Goal: Information Seeking & Learning: Find specific fact

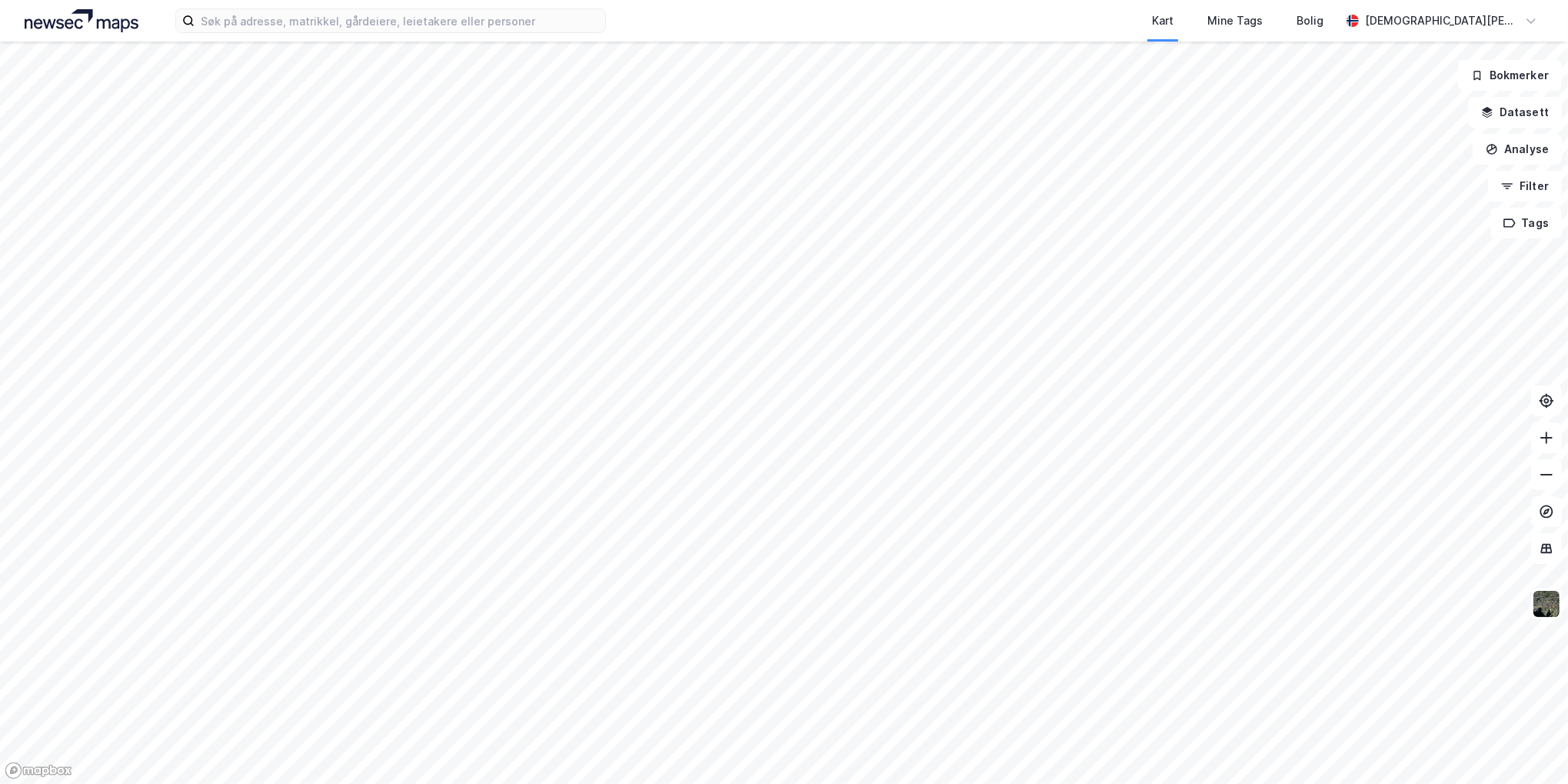
click at [97, 26] on img at bounding box center [81, 21] width 114 height 24
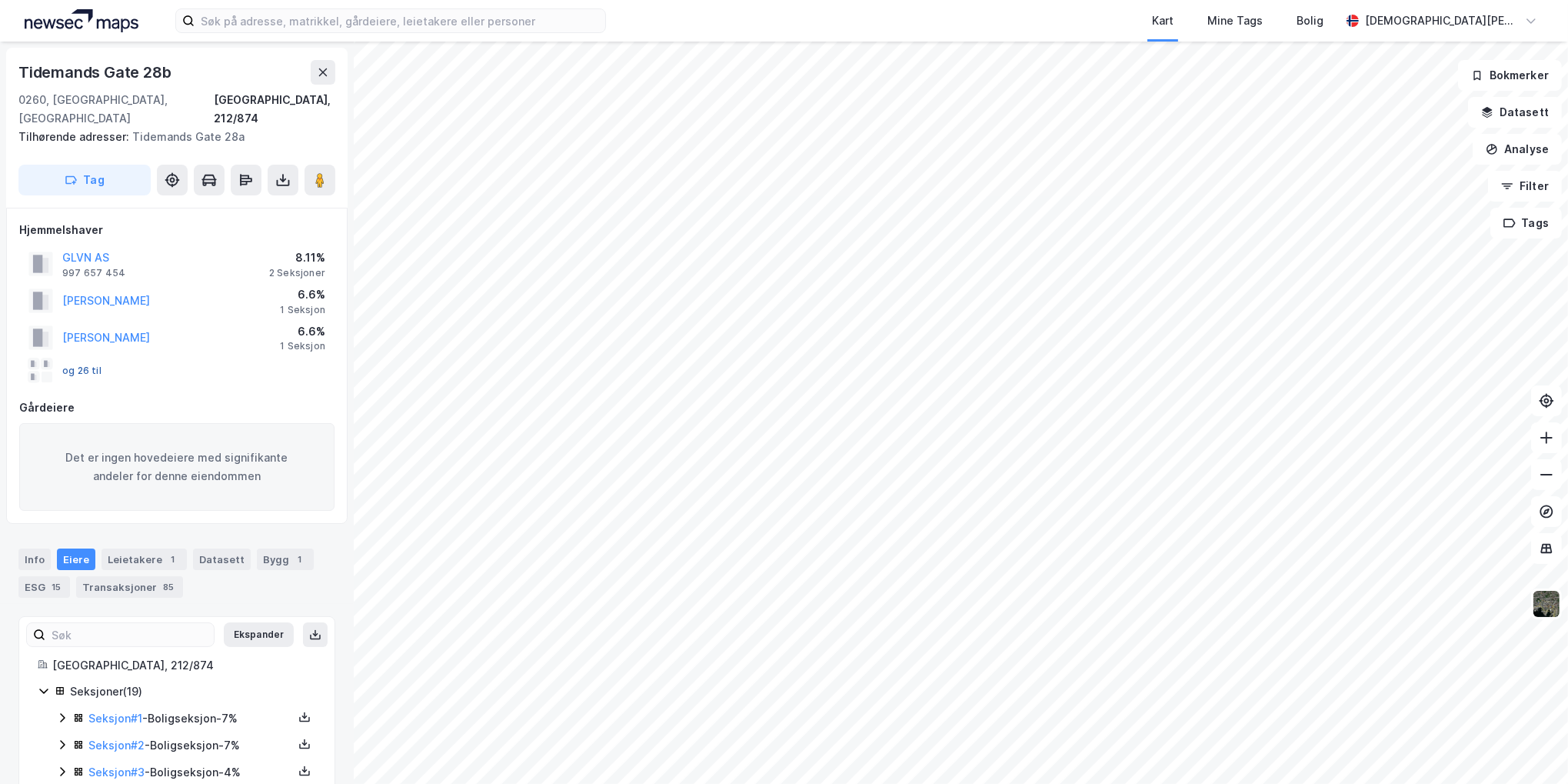
click at [0, 0] on button "og 26 til" at bounding box center [0, 0] width 0 height 0
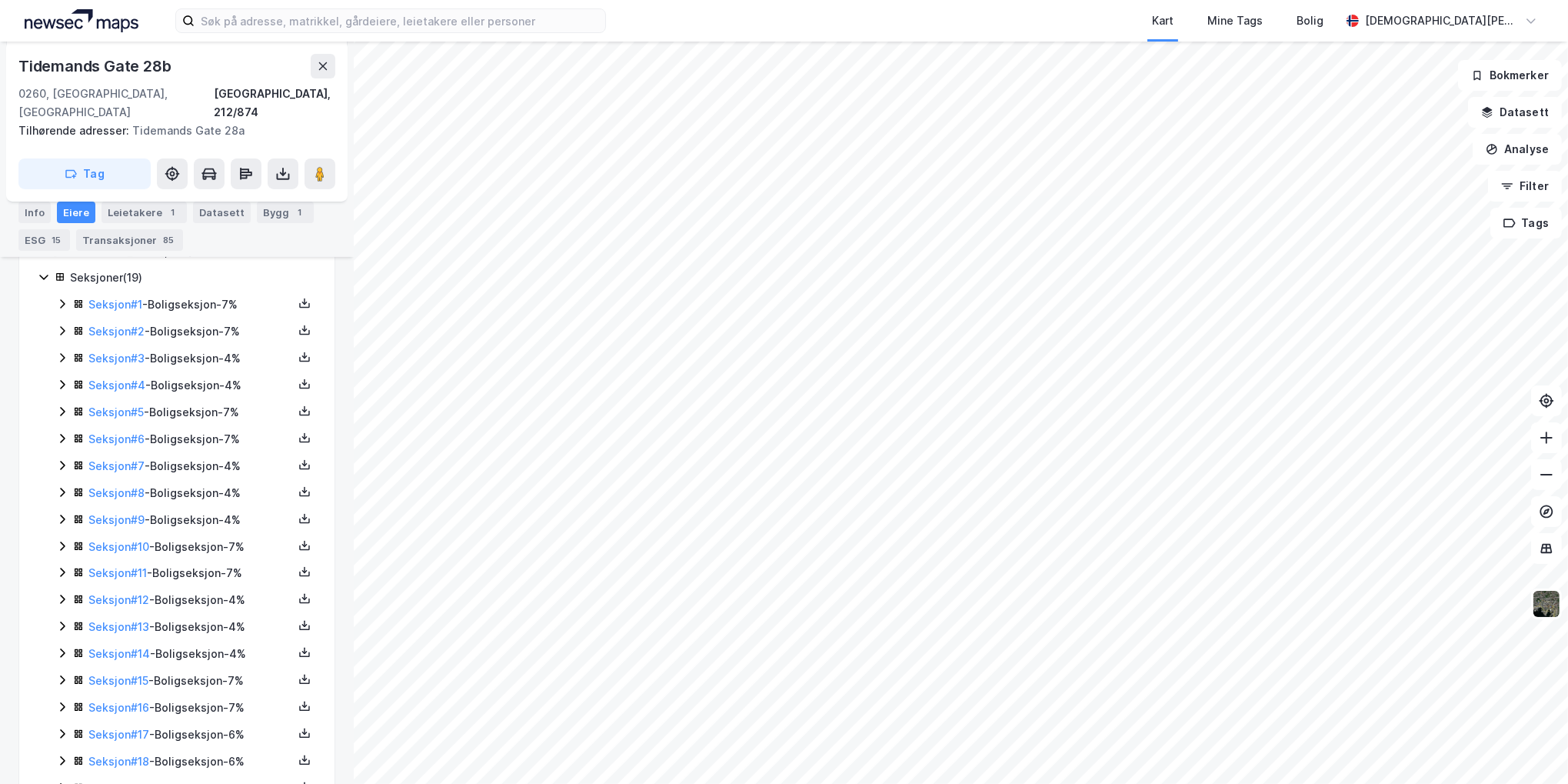
scroll to position [449, 0]
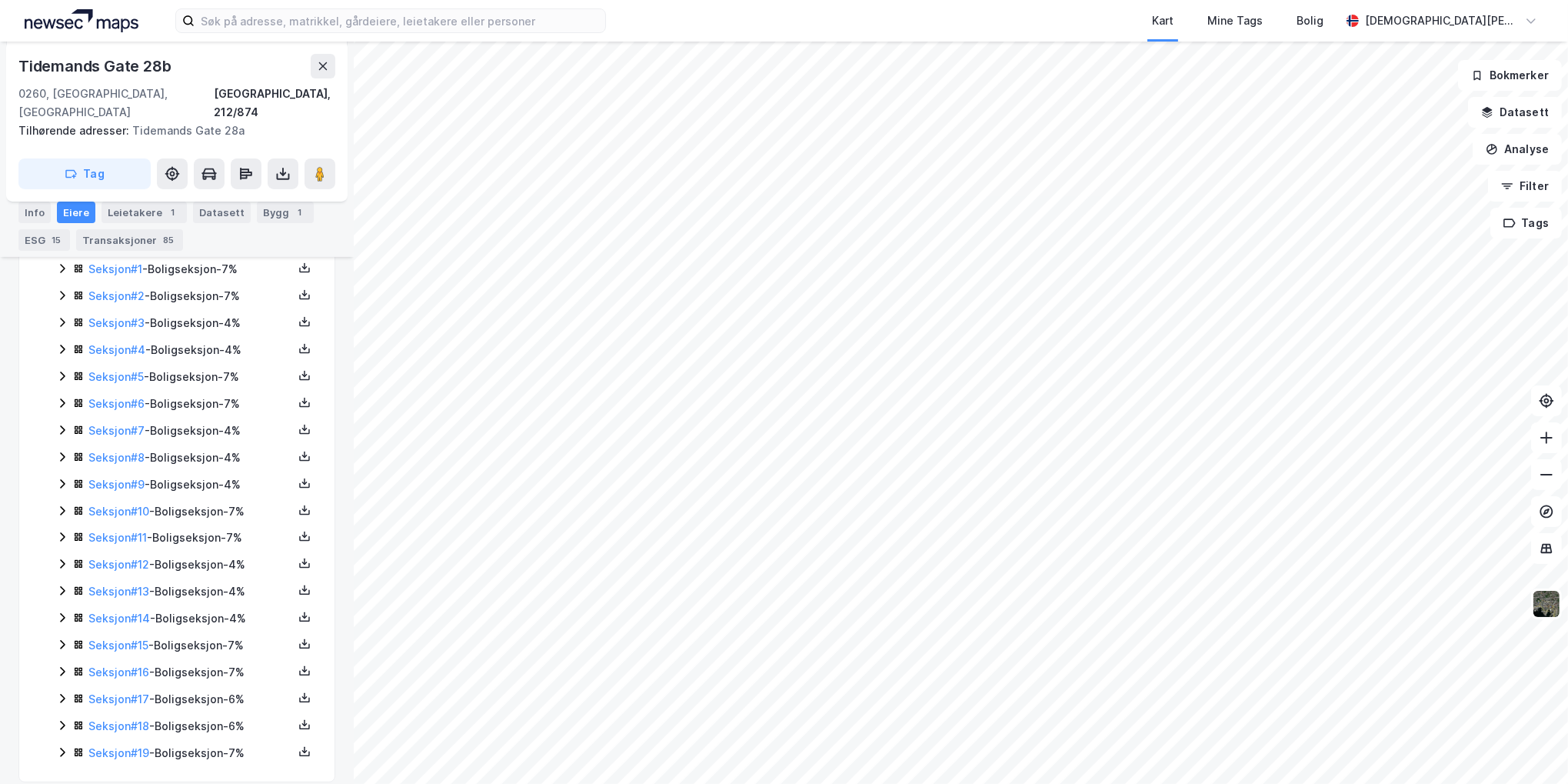
click at [61, 477] on icon at bounding box center [62, 484] width 13 height 13
click at [63, 531] on icon at bounding box center [62, 537] width 13 height 13
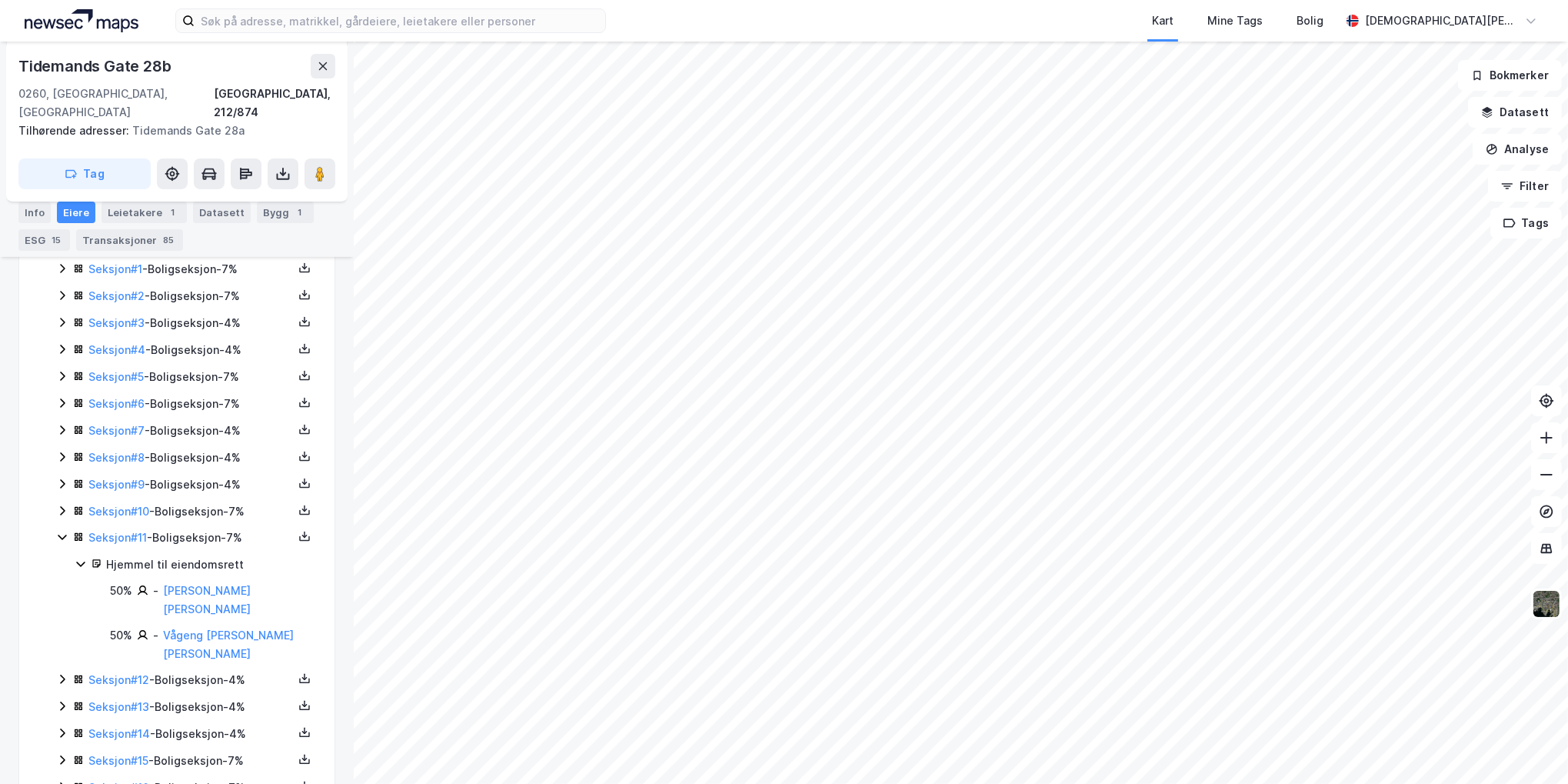
click at [63, 531] on icon at bounding box center [62, 537] width 13 height 13
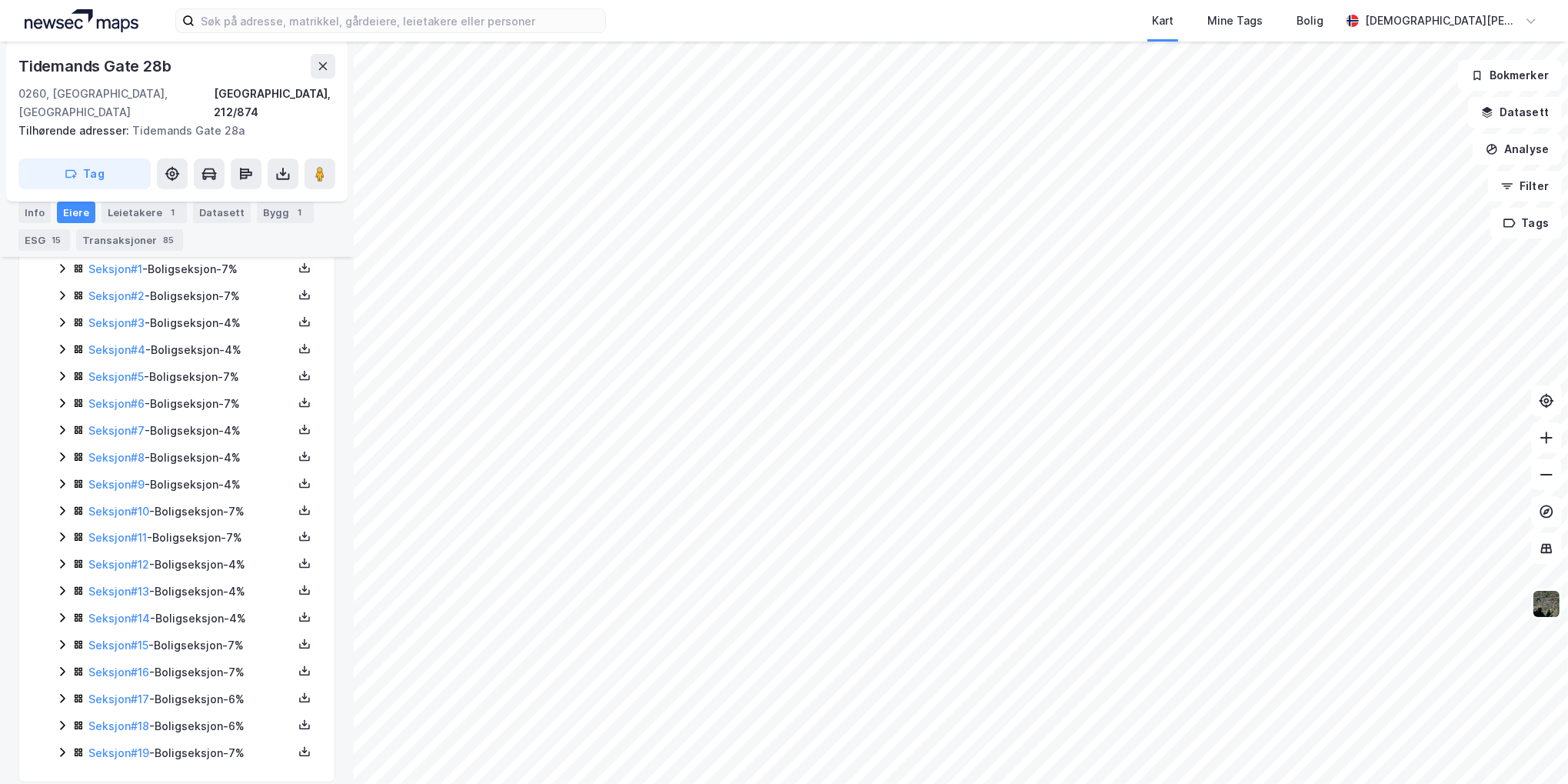
click at [56, 558] on icon at bounding box center [62, 564] width 13 height 13
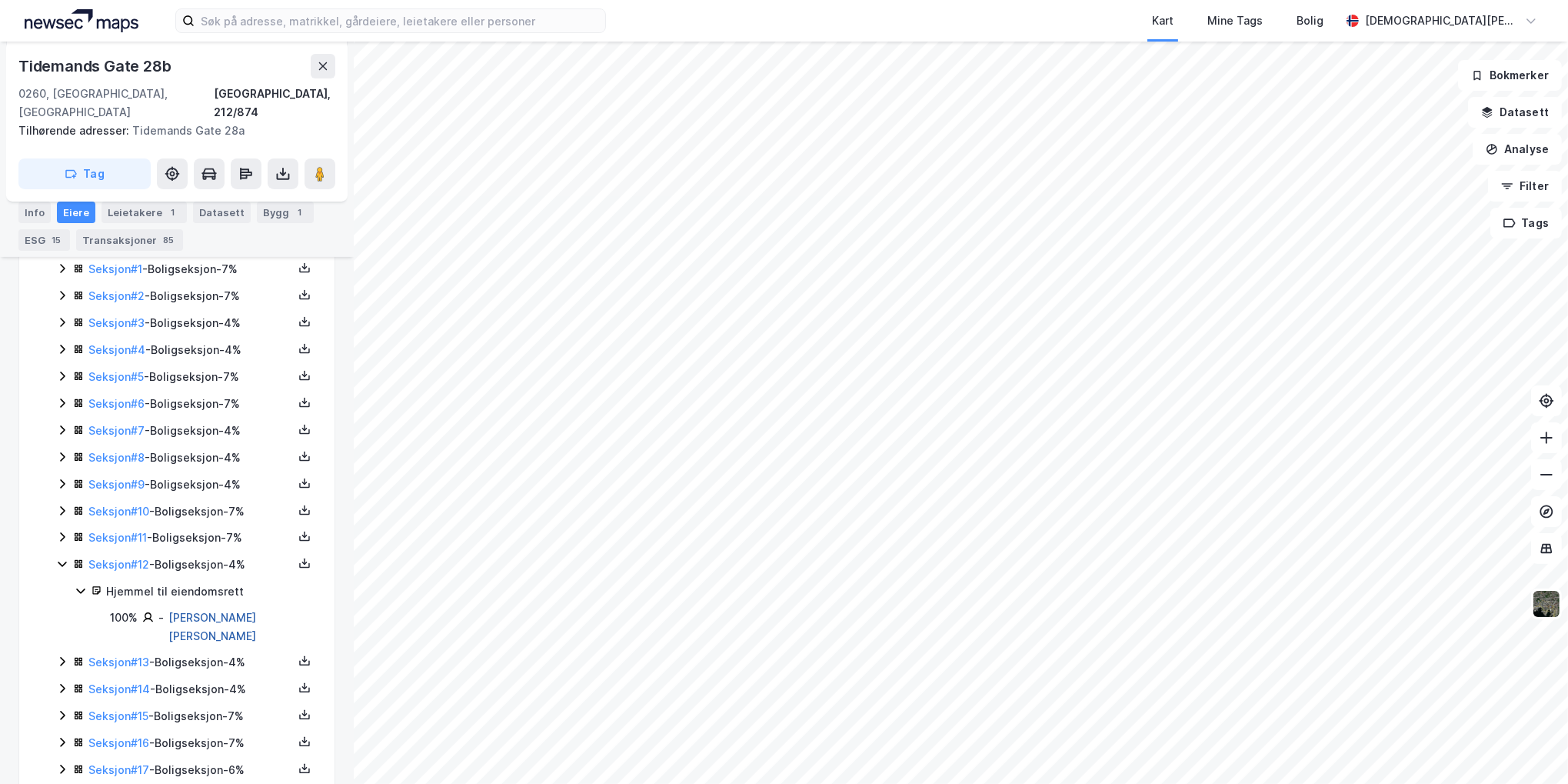
click at [199, 611] on link "[PERSON_NAME] [PERSON_NAME]" at bounding box center [211, 627] width 88 height 32
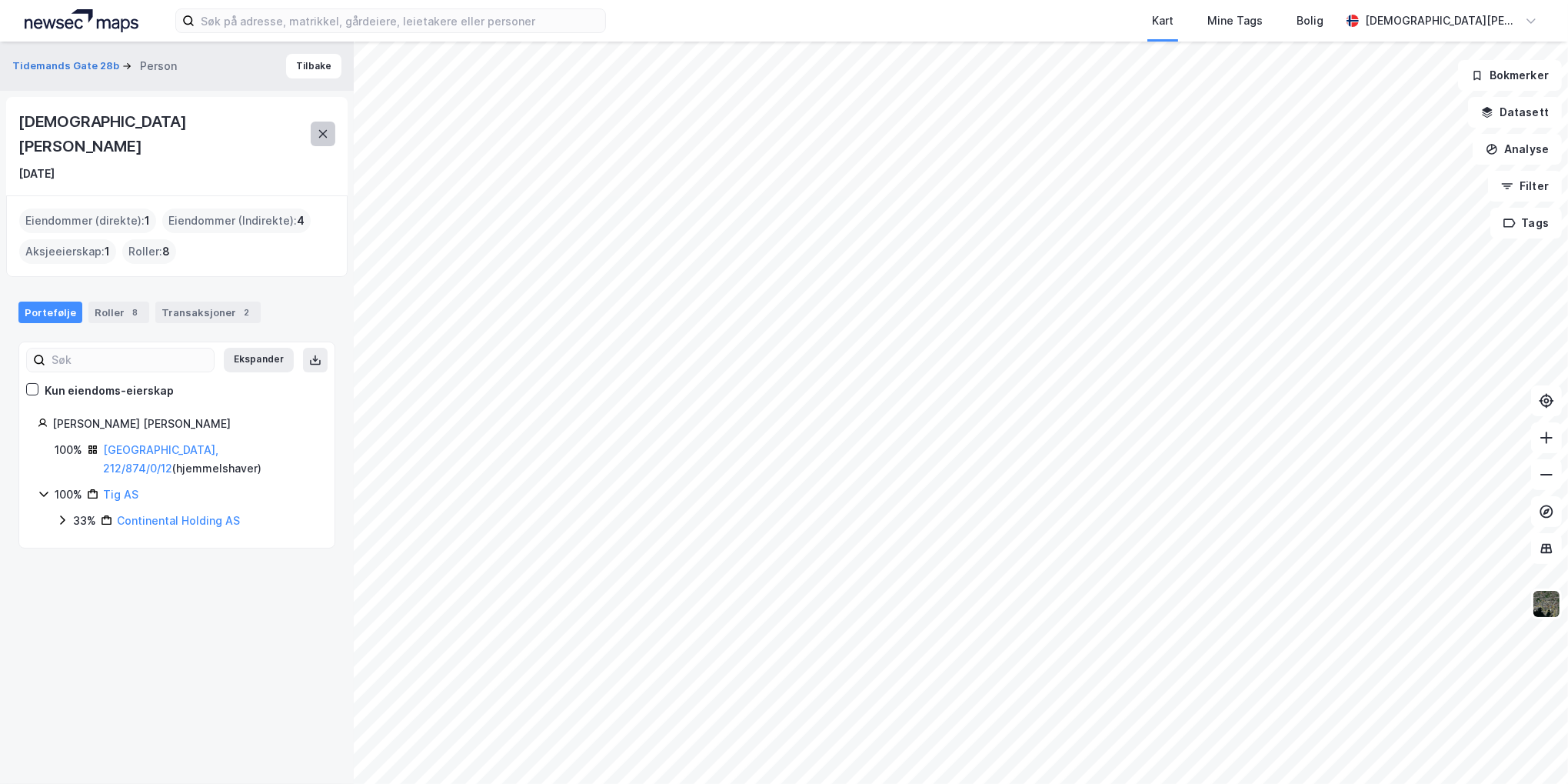
click at [320, 128] on icon at bounding box center [324, 134] width 13 height 13
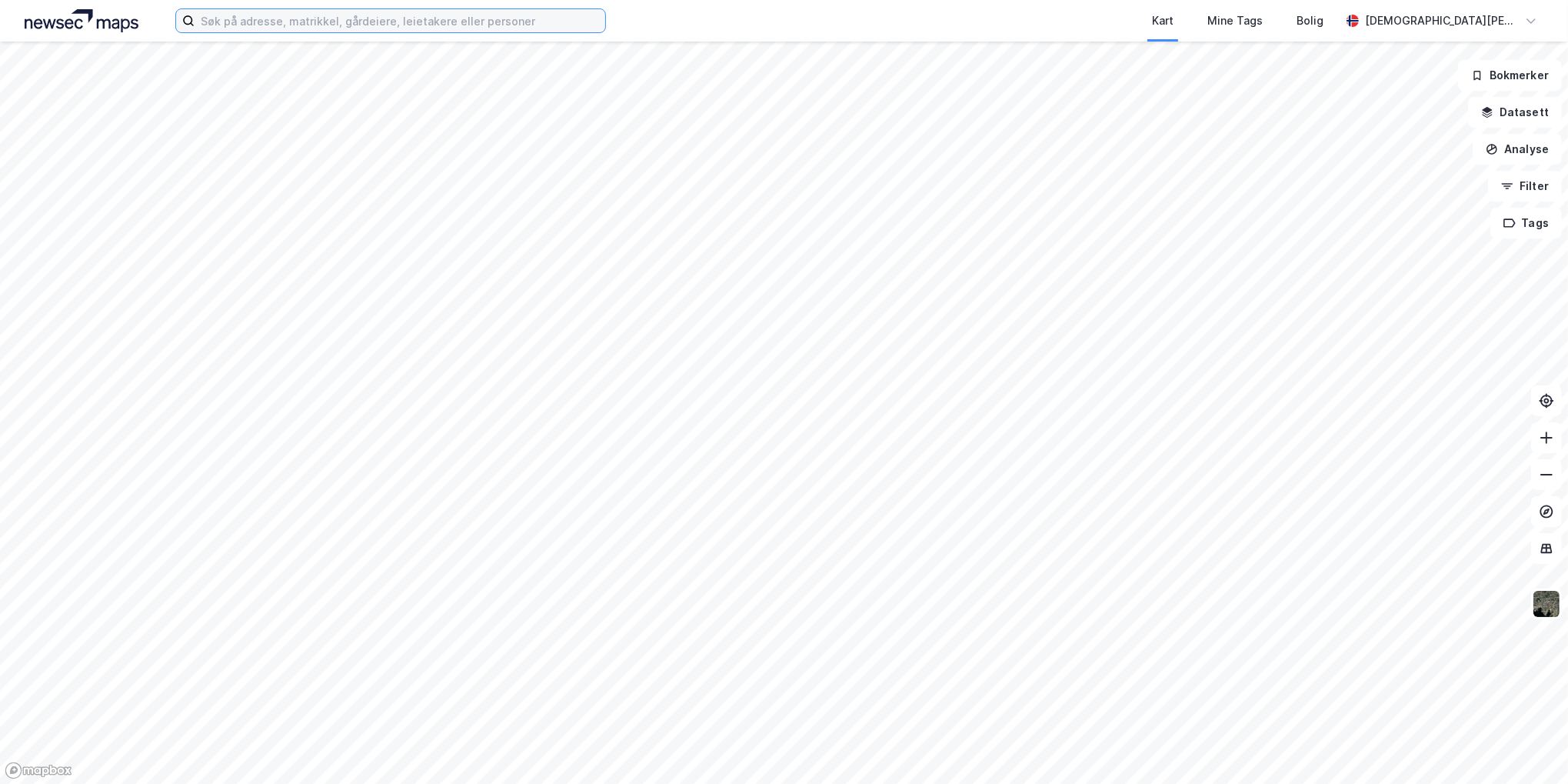
click at [306, 18] on input at bounding box center [399, 21] width 410 height 24
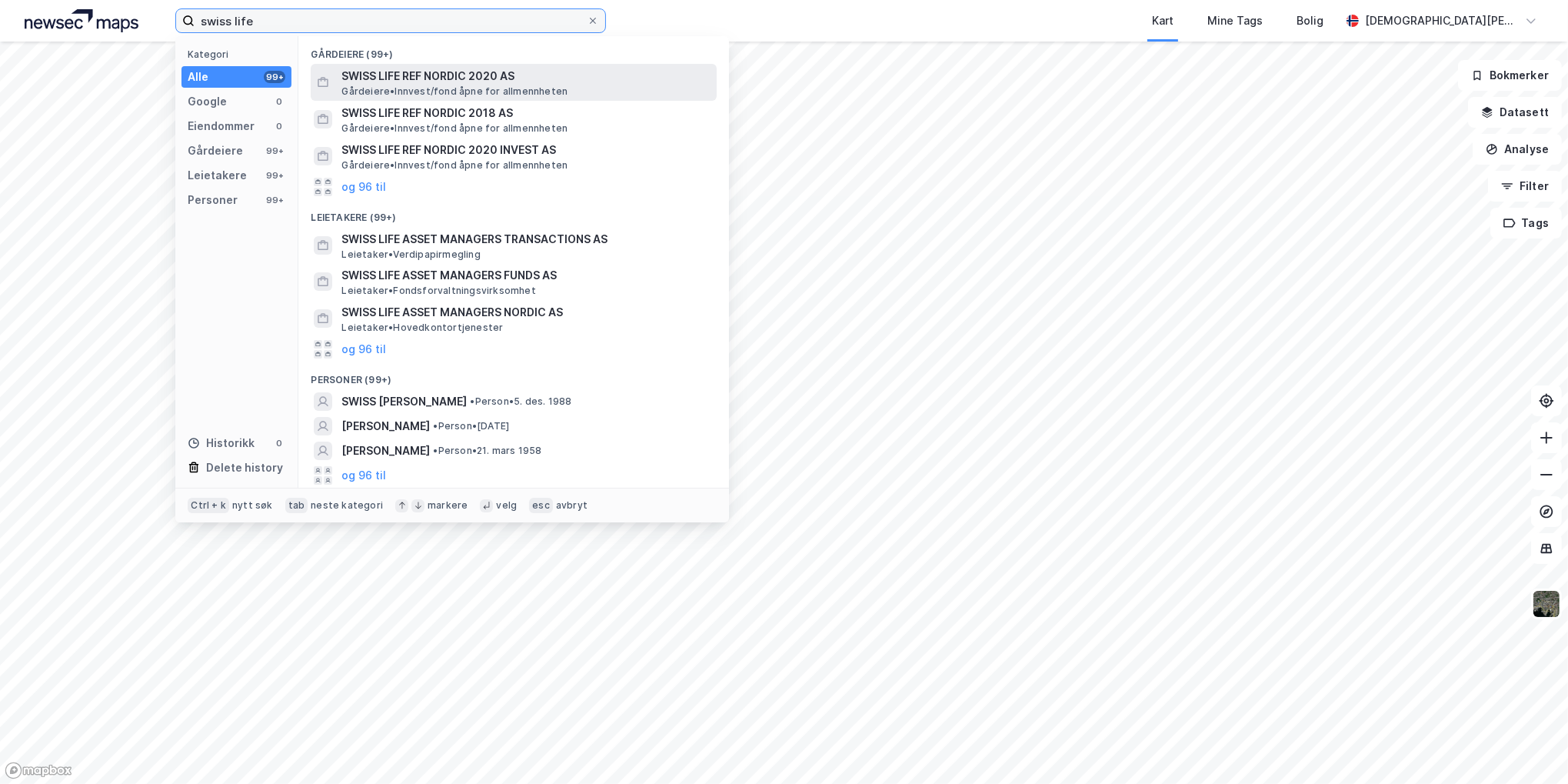
type input "swiss life"
click at [422, 82] on span "SWISS LIFE REF NORDIC 2020 AS" at bounding box center [526, 76] width 369 height 18
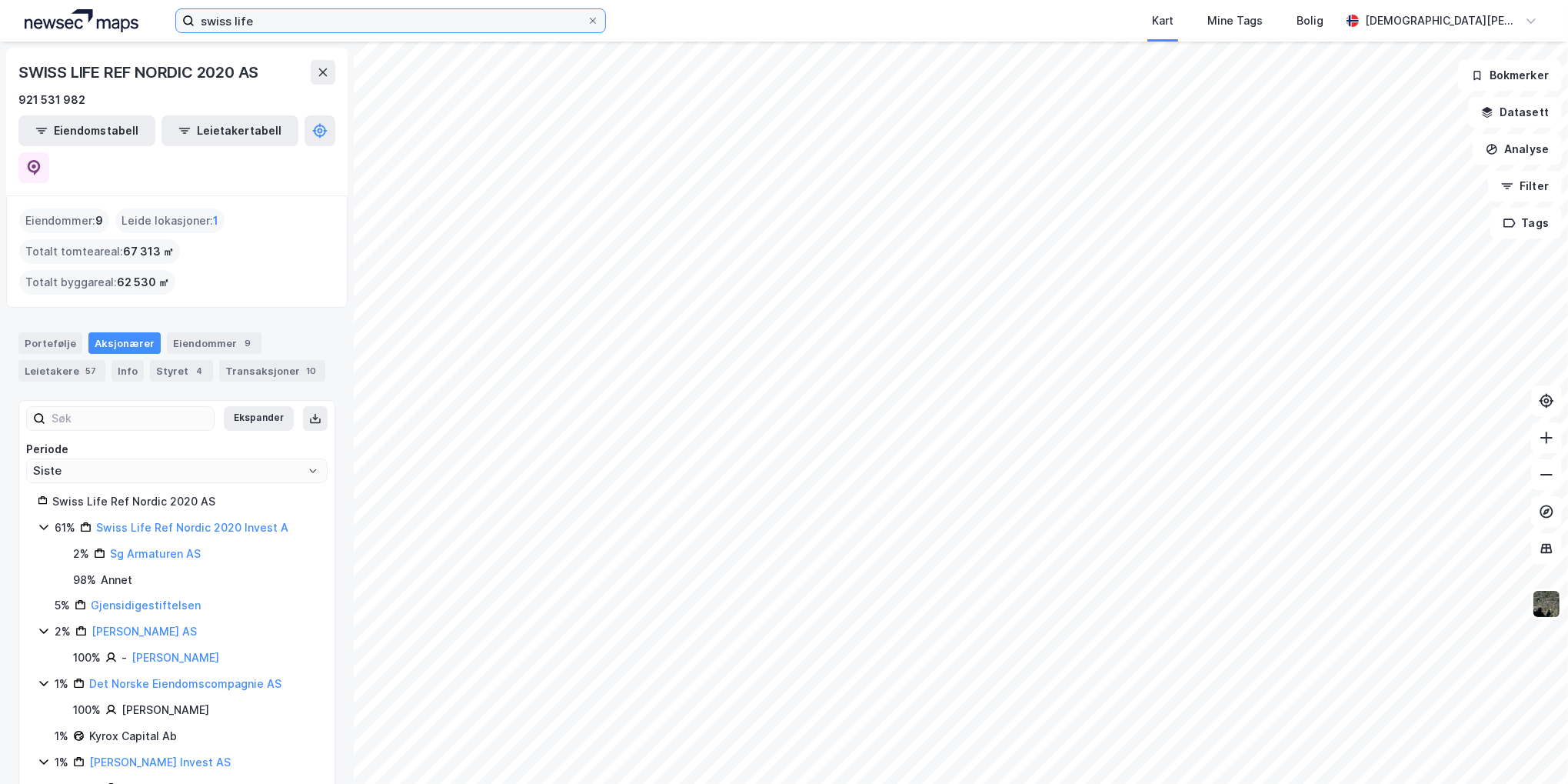
click at [301, 18] on input "swiss life" at bounding box center [390, 21] width 392 height 24
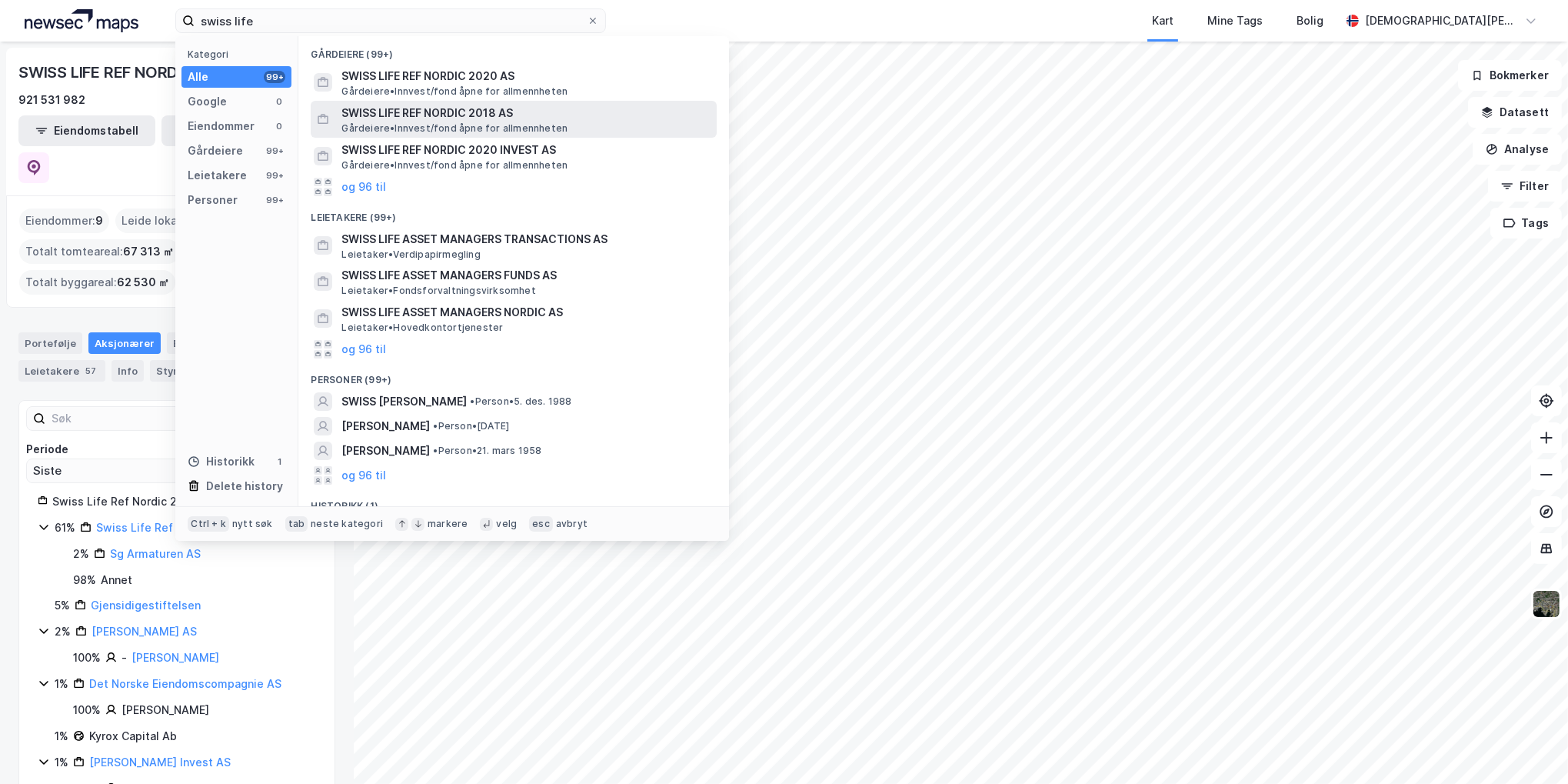
click at [415, 116] on span "SWISS LIFE REF NORDIC 2018 AS" at bounding box center [526, 113] width 369 height 18
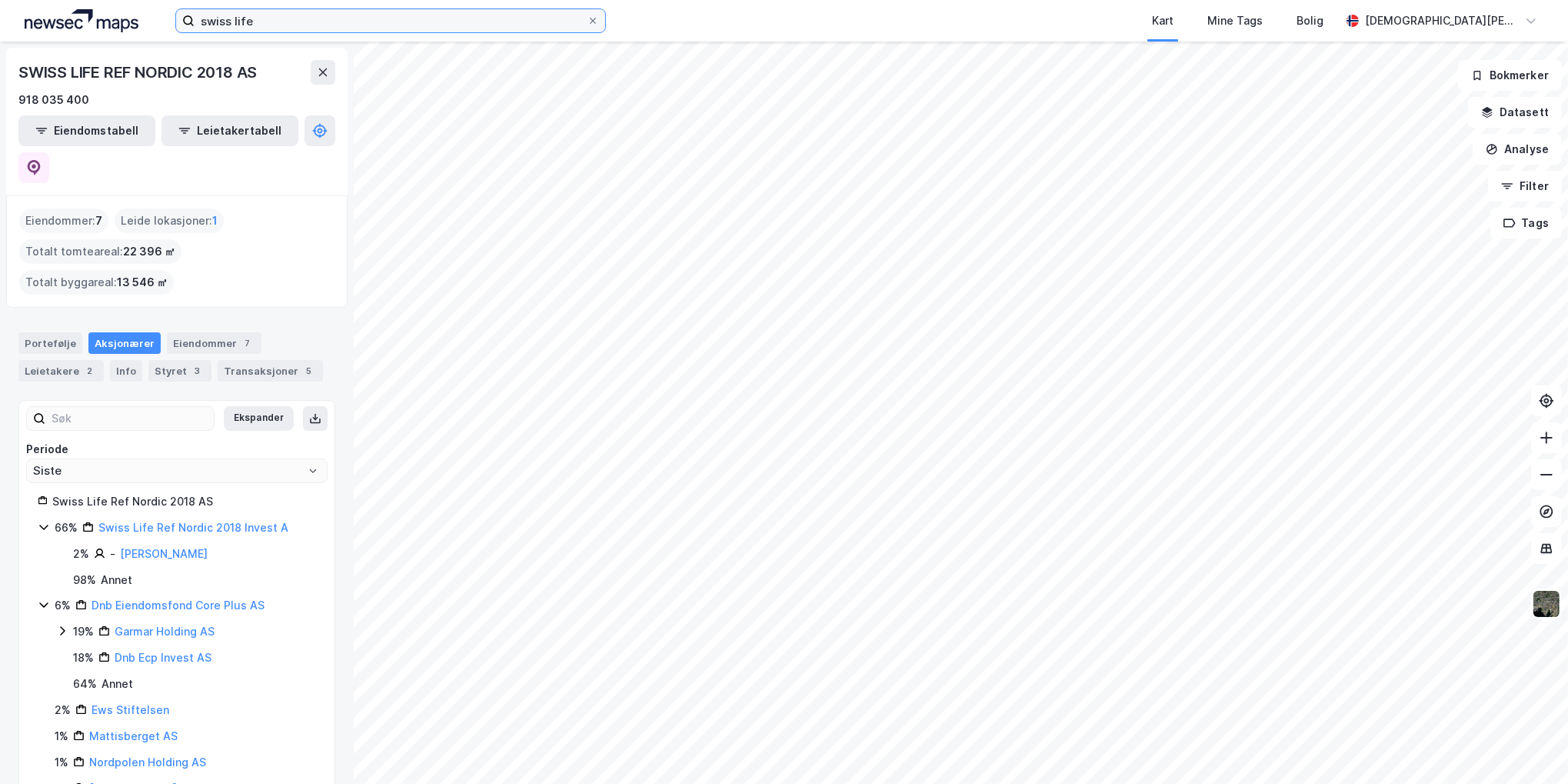
click at [277, 10] on input "swiss life" at bounding box center [390, 21] width 392 height 24
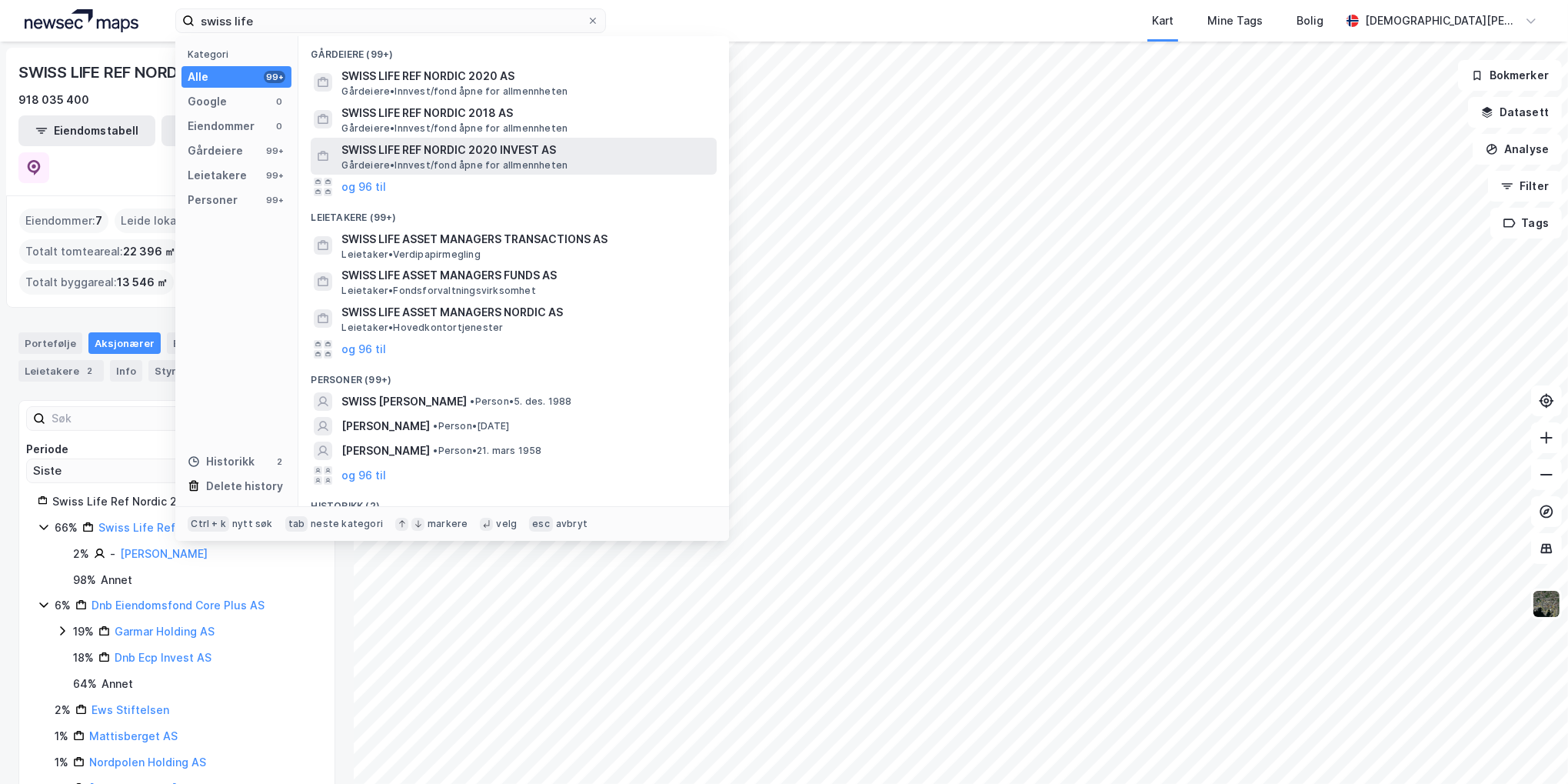
click at [467, 159] on span "Gårdeiere • Innvest/fond åpne for allmennheten" at bounding box center [455, 165] width 226 height 13
